Goal: Find specific page/section: Find specific page/section

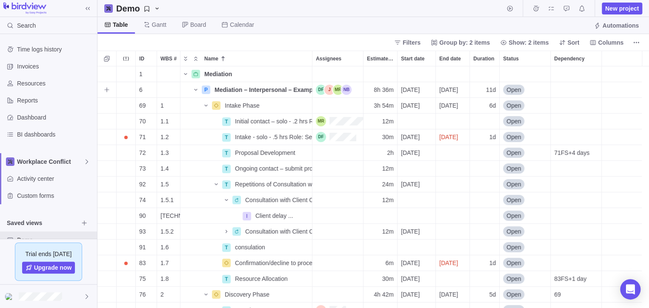
scroll to position [234, 544]
drag, startPoint x: 423, startPoint y: 40, endPoint x: 562, endPoint y: 108, distance: 155.0
click at [420, 40] on span "Filters" at bounding box center [411, 42] width 18 height 9
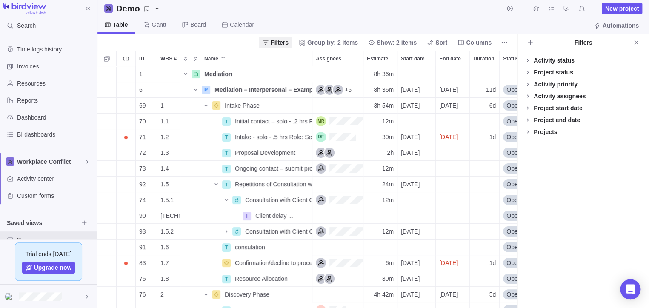
scroll to position [7, 8]
click at [544, 134] on div "Projects" at bounding box center [544, 132] width 23 height 9
click at [636, 40] on icon "Close" at bounding box center [635, 42] width 7 height 7
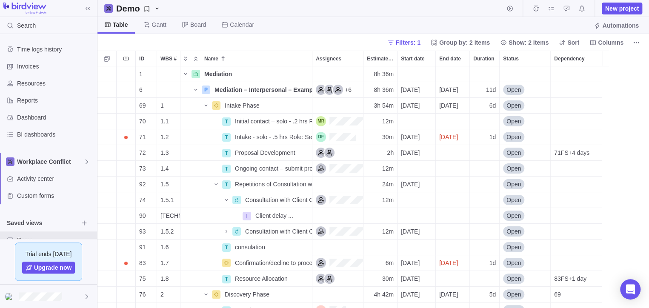
scroll to position [234, 544]
click at [59, 162] on span "Workplace Conflict" at bounding box center [50, 161] width 66 height 9
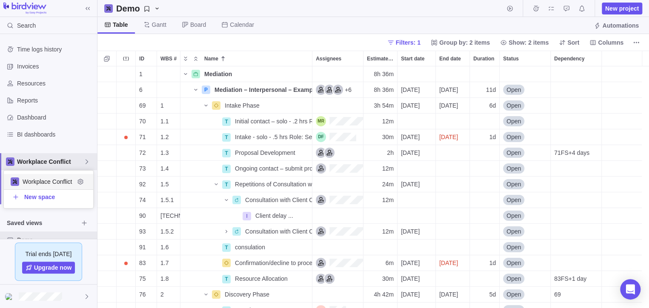
scroll to position [30, 82]
click at [195, 59] on body "Search Time logs history Invoices Resources Reports Dashboard BI dashboards Wor…" at bounding box center [324, 154] width 649 height 308
click at [195, 59] on icon "Collapse" at bounding box center [195, 58] width 7 height 7
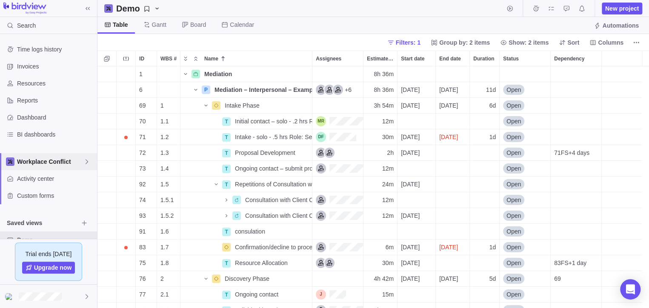
click at [195, 59] on icon "Collapse" at bounding box center [195, 58] width 7 height 7
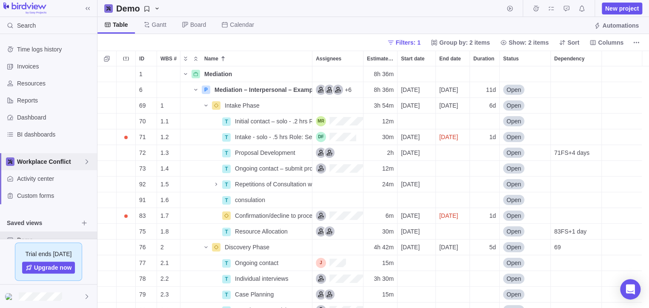
click at [195, 59] on icon "Collapse" at bounding box center [195, 58] width 7 height 7
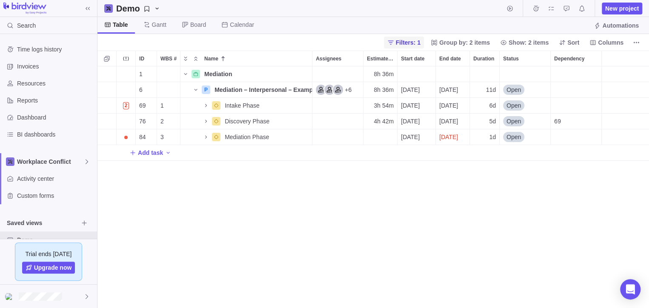
click at [412, 42] on span "Filters: 1" at bounding box center [408, 42] width 25 height 9
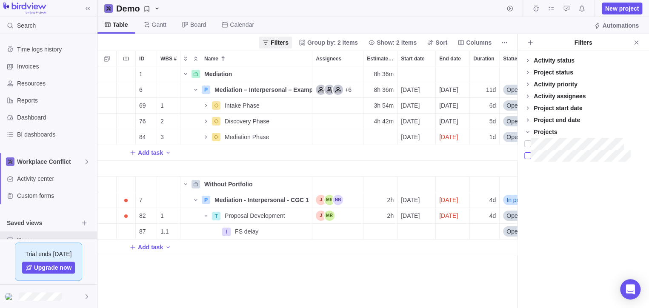
scroll to position [234, 412]
click at [546, 71] on div "Project status" at bounding box center [553, 72] width 40 height 9
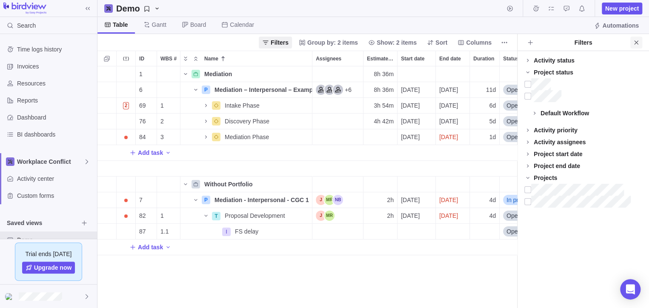
click at [637, 43] on icon "Close" at bounding box center [635, 42] width 7 height 7
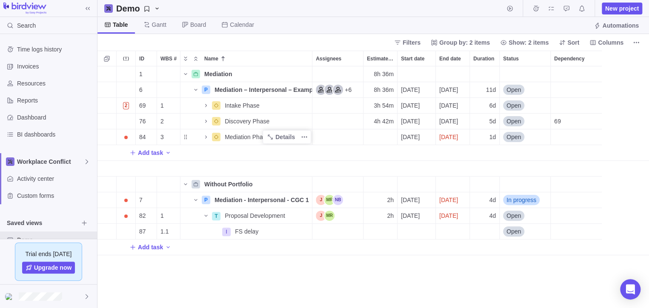
scroll to position [234, 544]
click at [272, 90] on icon "Name" at bounding box center [270, 89] width 5 height 5
